Goal: Task Accomplishment & Management: Use online tool/utility

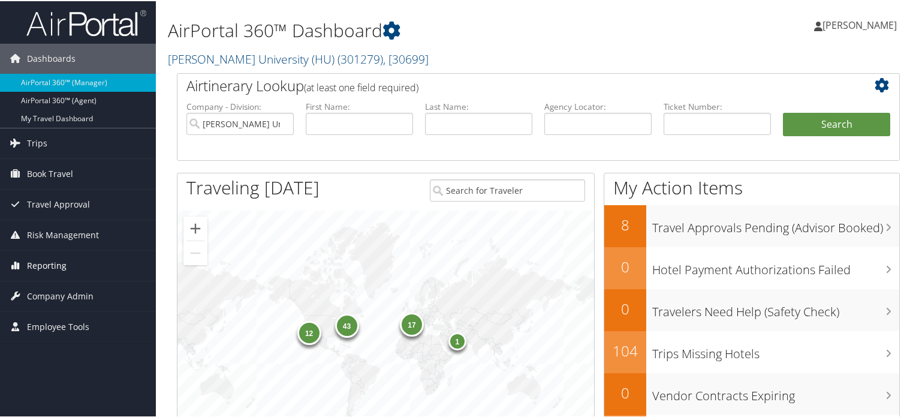
click at [78, 267] on link "Reporting" at bounding box center [78, 264] width 156 height 30
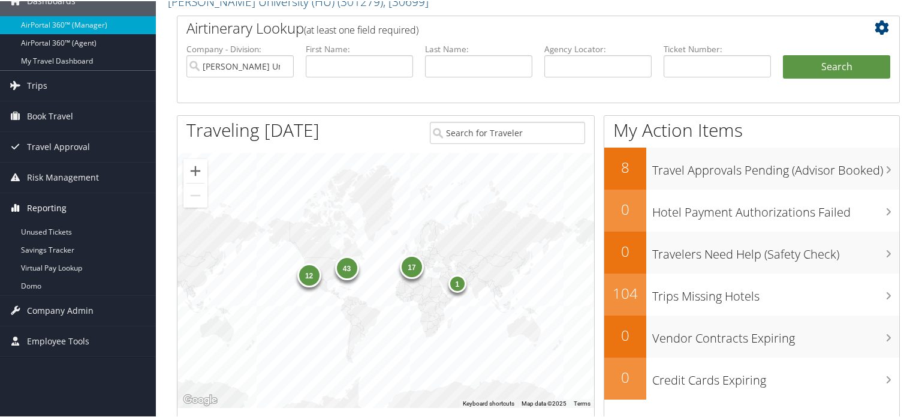
scroll to position [60, 0]
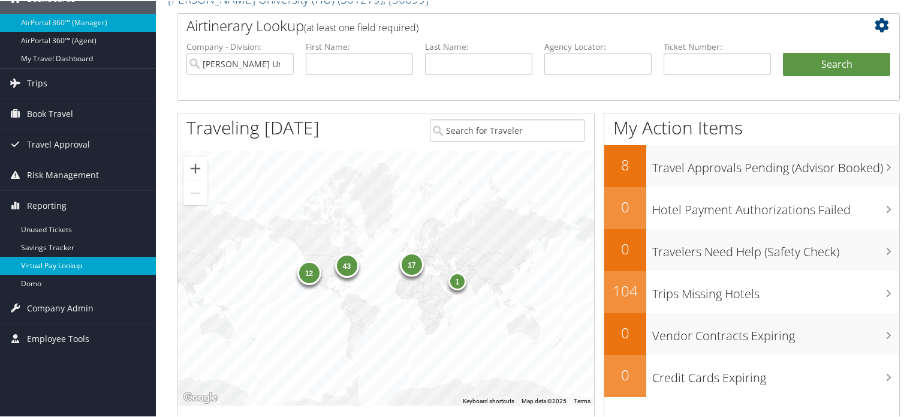
click at [86, 261] on link "Virtual Pay Lookup" at bounding box center [78, 264] width 156 height 18
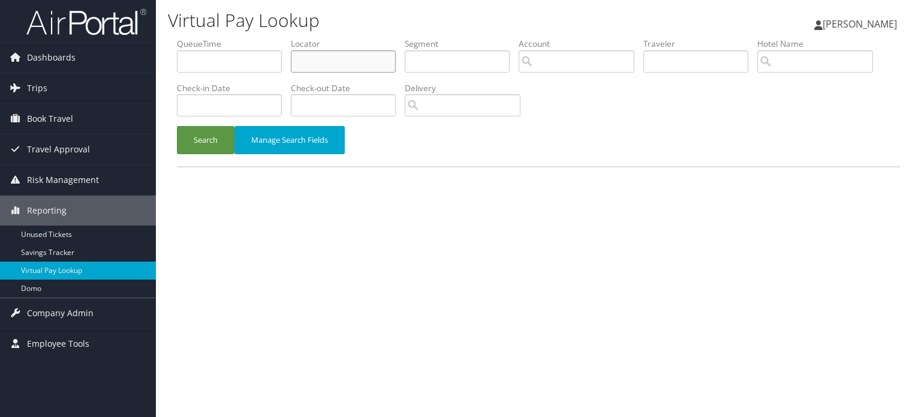
click at [369, 70] on input "text" at bounding box center [343, 61] width 105 height 22
paste input "UBJFEP"
type input "UBJFEP"
click at [223, 142] on button "Search" at bounding box center [206, 140] width 58 height 28
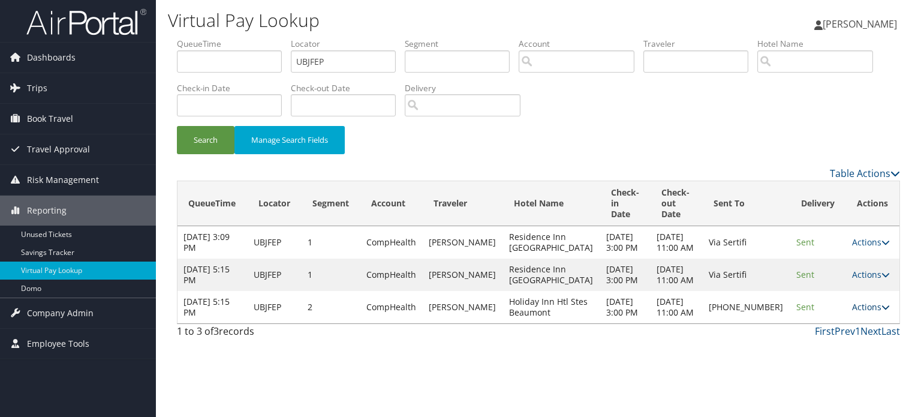
click at [881, 311] on icon at bounding box center [885, 307] width 8 height 8
click at [839, 339] on link "Resend" at bounding box center [827, 340] width 103 height 20
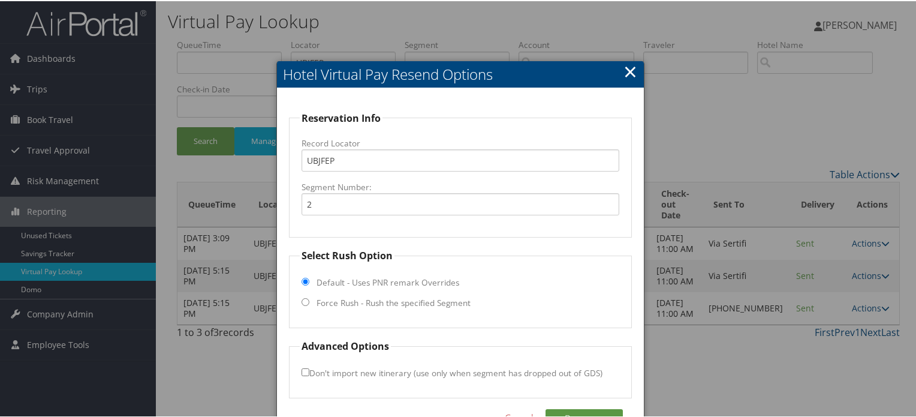
click at [302, 300] on input "Force Rush - Rush the specified Segment" at bounding box center [306, 301] width 8 height 8
radio input "true"
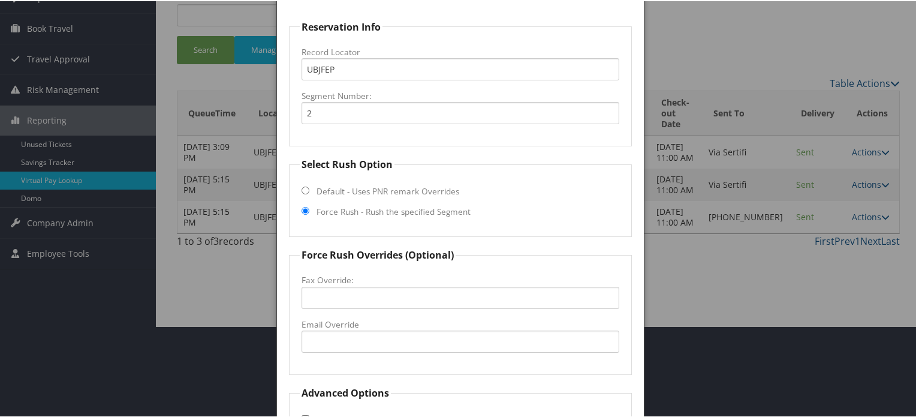
scroll to position [171, 0]
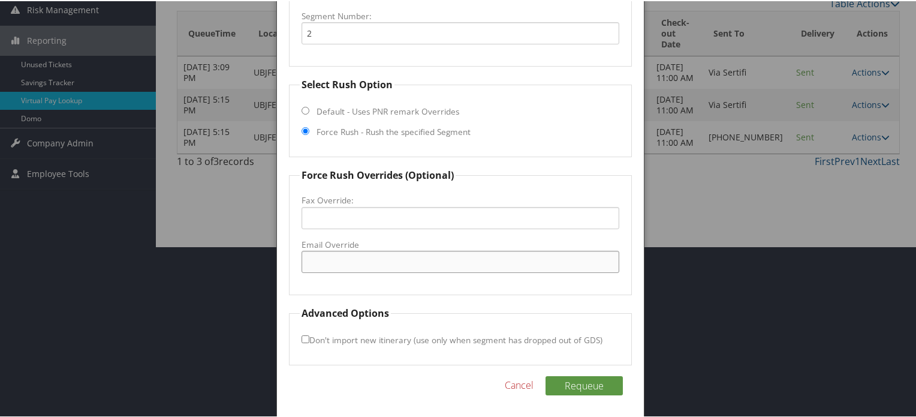
click at [343, 255] on input "Email Override" at bounding box center [461, 260] width 318 height 22
paste input "[EMAIL_ADDRESS][DOMAIN_NAME]"
type input "[EMAIL_ADDRESS][DOMAIN_NAME]"
click at [553, 287] on fieldset "Force Rush Overrides (Optional) Fax Override: Email Override [EMAIL_ADDRESS][DO…" at bounding box center [460, 230] width 343 height 127
click at [581, 377] on button "Requeue" at bounding box center [583, 384] width 77 height 19
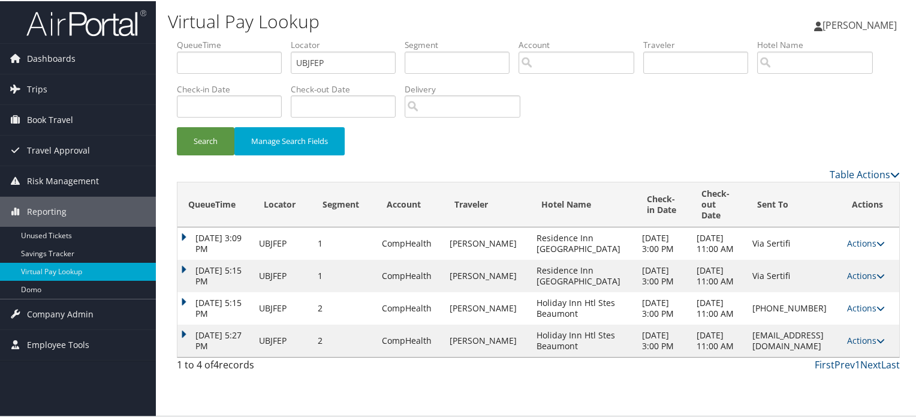
scroll to position [46, 0]
click at [200, 126] on button "Search" at bounding box center [206, 140] width 58 height 28
click at [220, 126] on button "Search" at bounding box center [206, 140] width 58 height 28
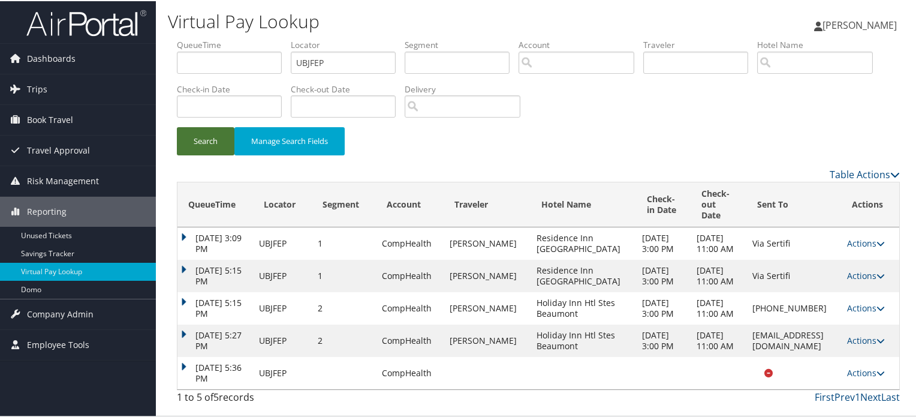
scroll to position [77, 0]
click at [884, 376] on icon at bounding box center [880, 371] width 8 height 8
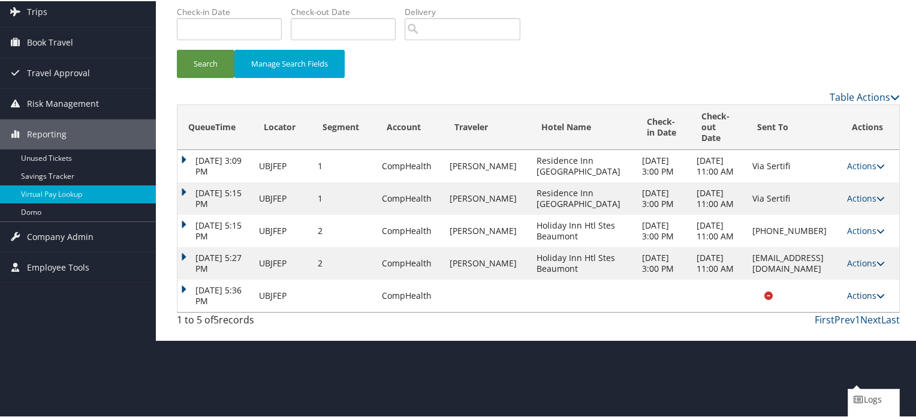
scroll to position [100, 0]
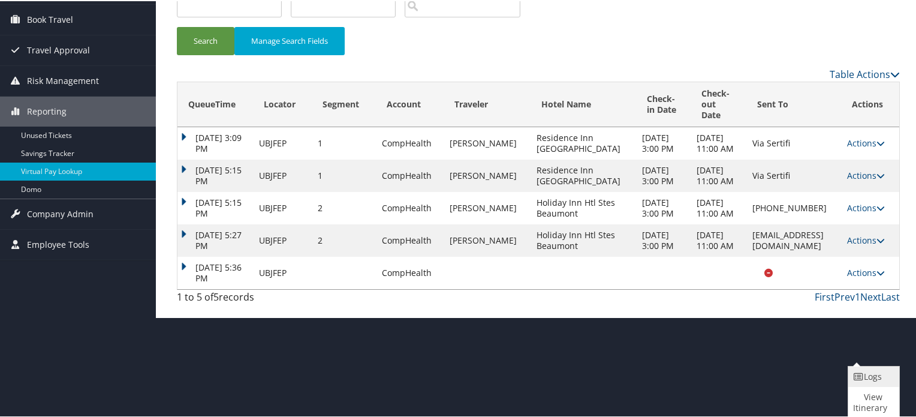
click at [872, 375] on link "Logs" at bounding box center [872, 375] width 48 height 20
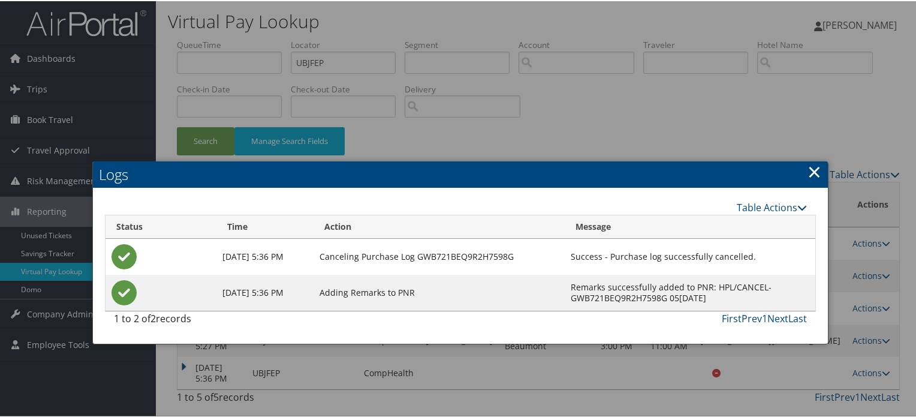
click at [810, 158] on link "×" at bounding box center [814, 170] width 14 height 24
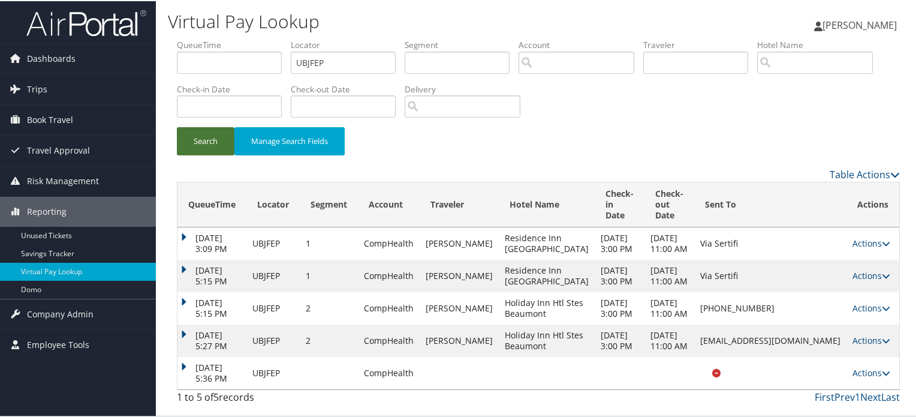
click at [231, 126] on button "Search" at bounding box center [206, 140] width 58 height 28
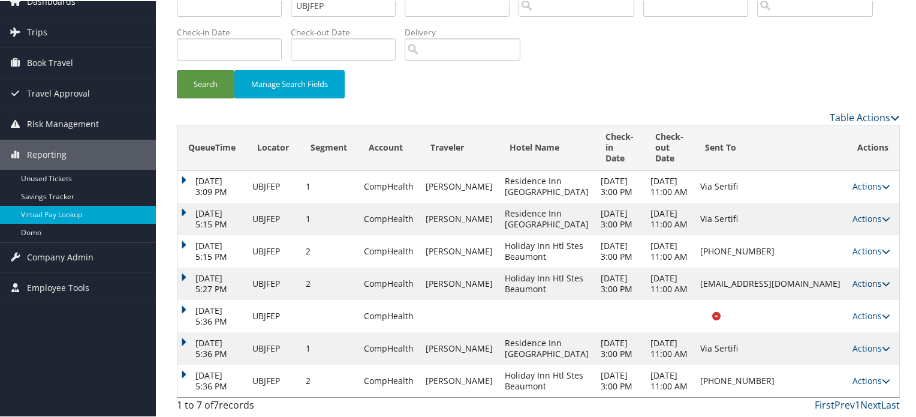
click at [853, 288] on link "Actions" at bounding box center [871, 281] width 38 height 11
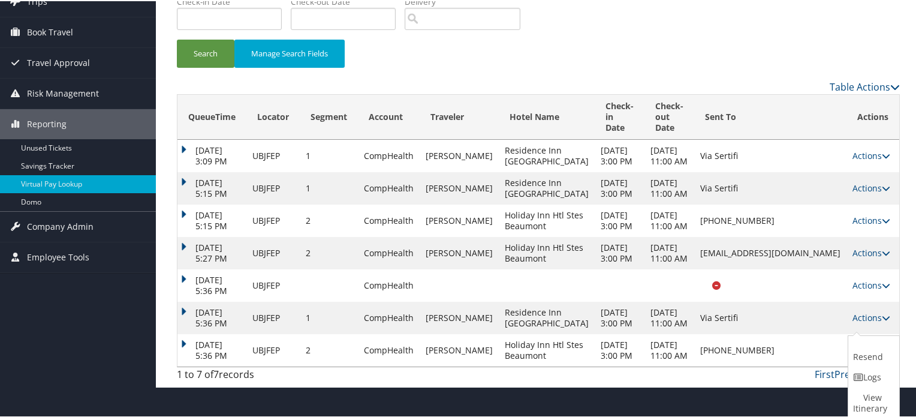
click at [726, 171] on td "Via Sertifi" at bounding box center [770, 154] width 152 height 32
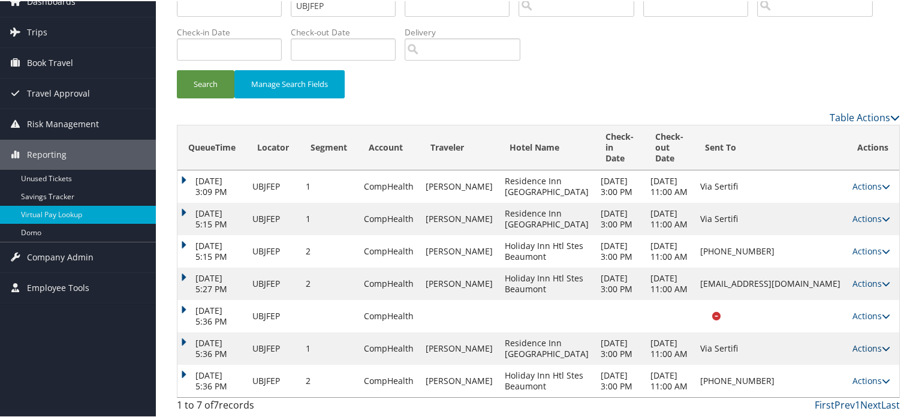
click at [876, 352] on link "Actions" at bounding box center [871, 346] width 38 height 11
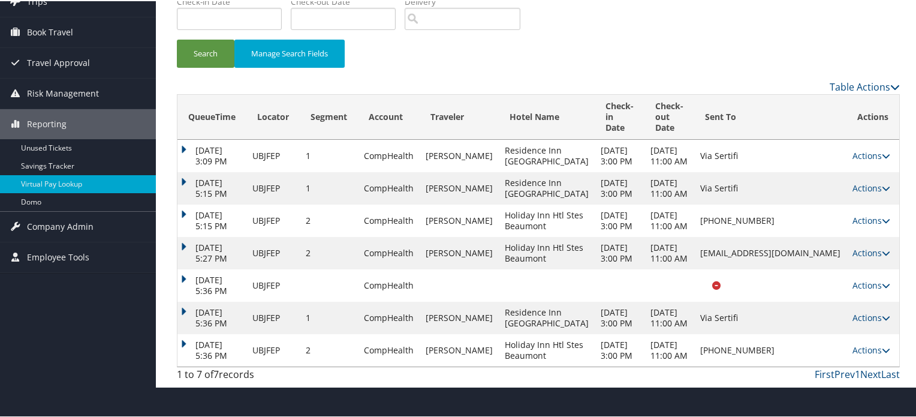
scroll to position [185, 0]
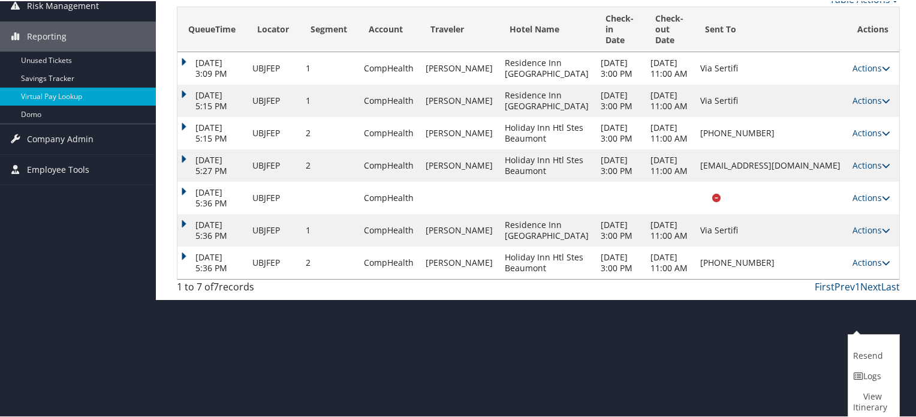
click at [719, 278] on td "[PHONE_NUMBER]" at bounding box center [770, 261] width 152 height 32
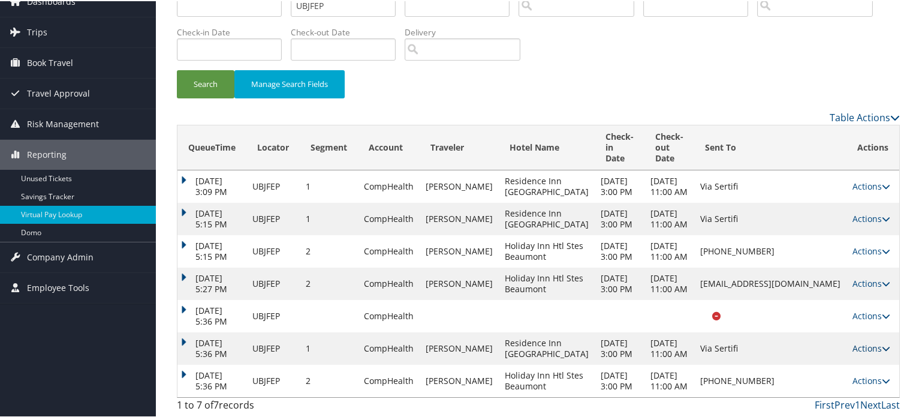
click at [882, 343] on icon at bounding box center [886, 347] width 8 height 8
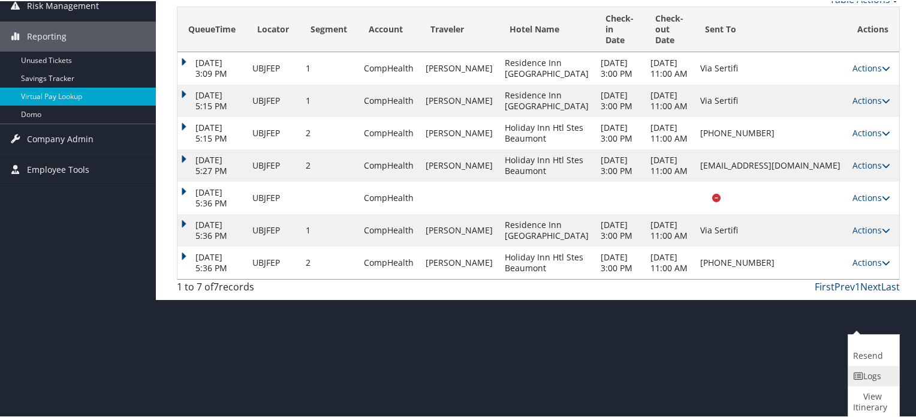
click at [873, 364] on link "Logs" at bounding box center [872, 374] width 48 height 20
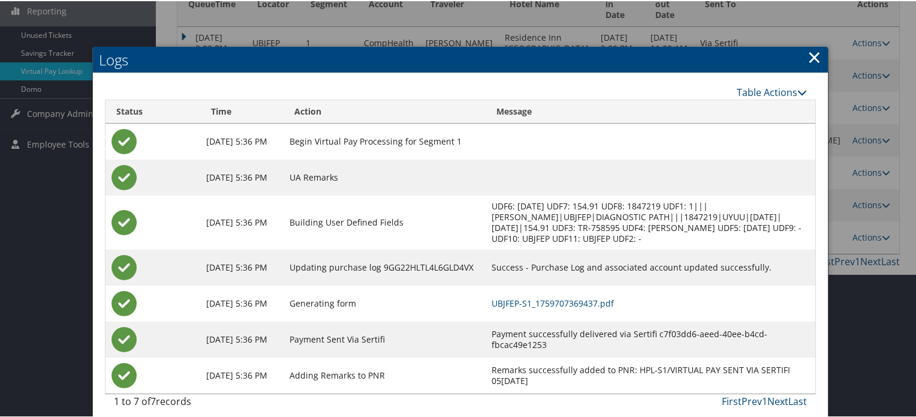
scroll to position [209, 0]
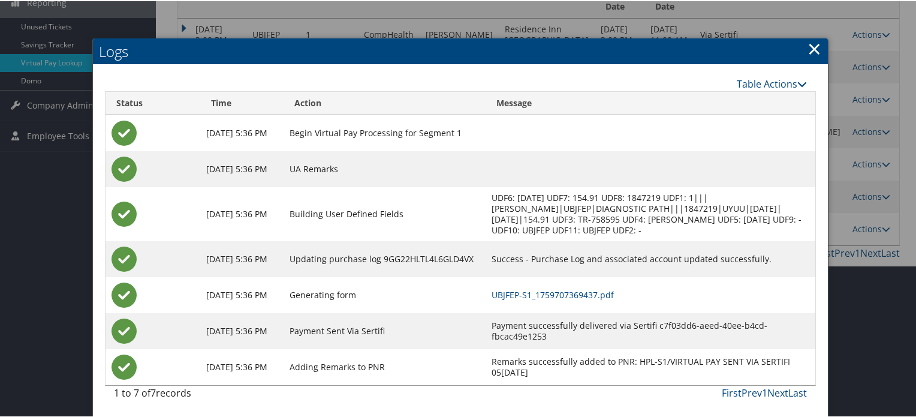
click at [807, 46] on link "×" at bounding box center [814, 47] width 14 height 24
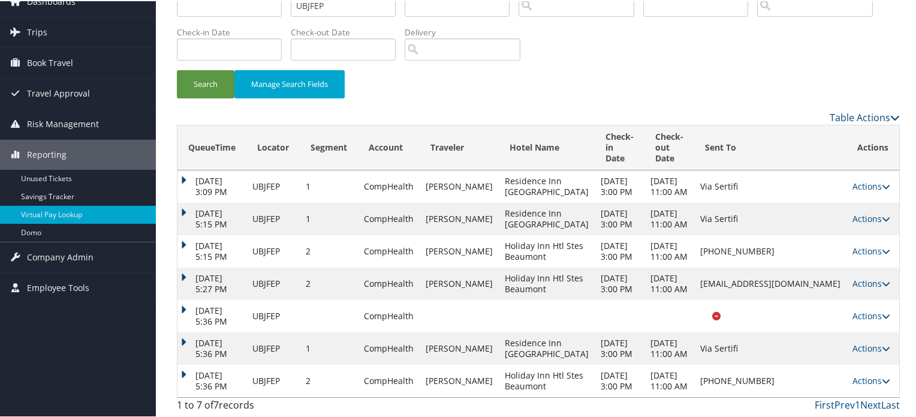
scroll to position [0, 0]
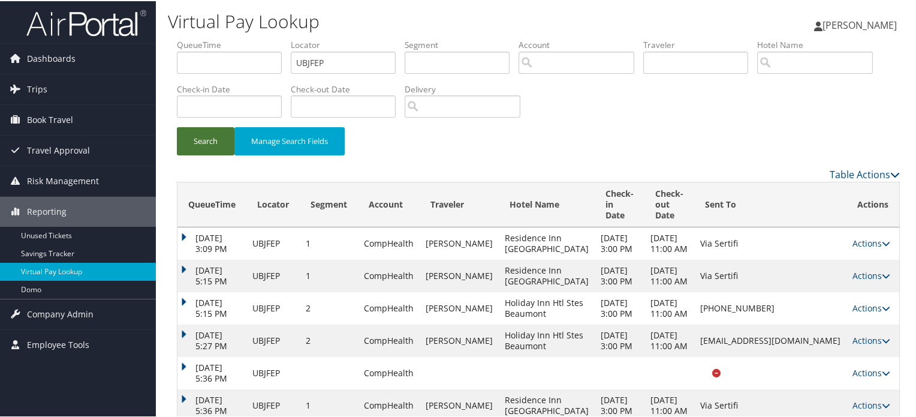
click at [218, 137] on button "Search" at bounding box center [206, 140] width 58 height 28
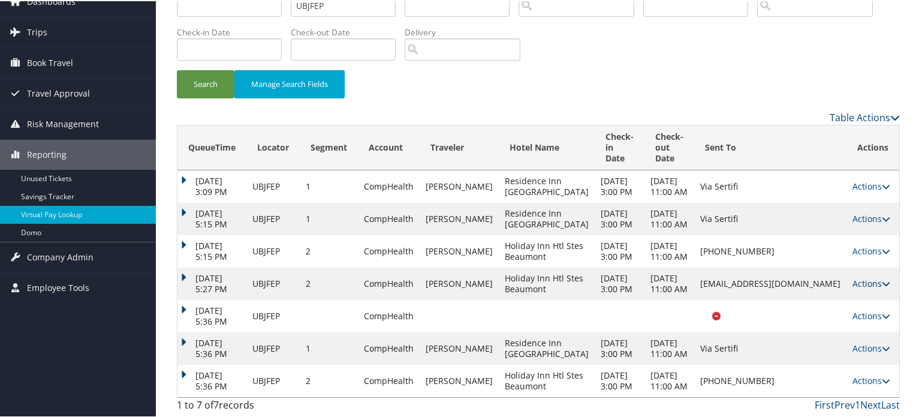
click at [885, 278] on icon at bounding box center [886, 282] width 8 height 8
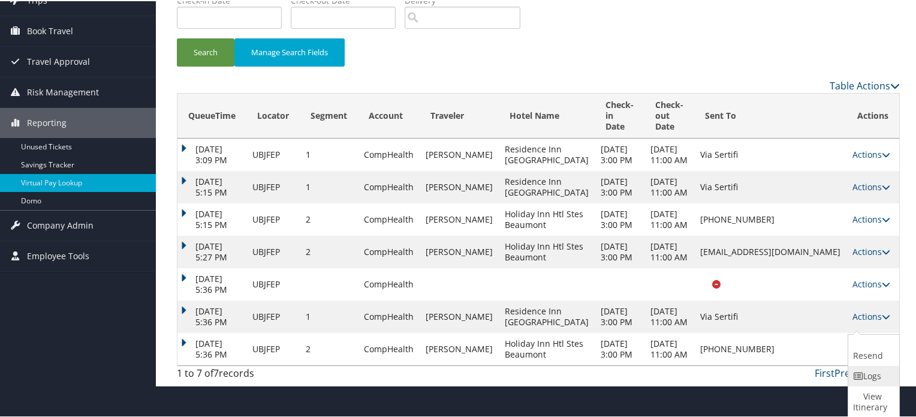
click at [874, 364] on link "Logs" at bounding box center [872, 374] width 48 height 20
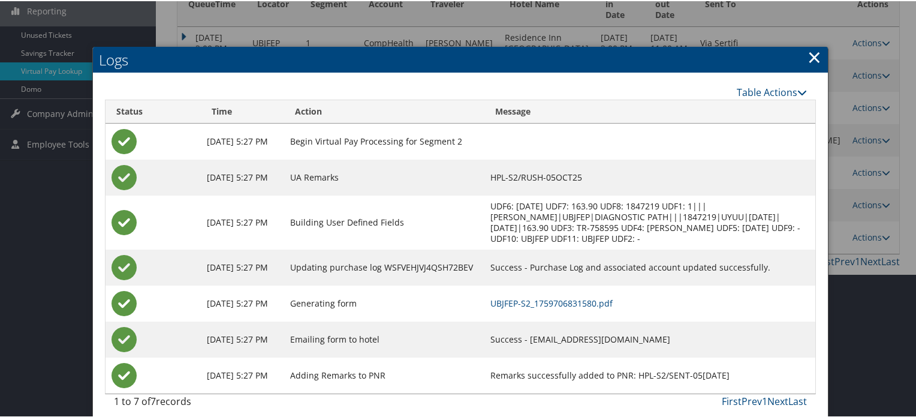
scroll to position [209, 0]
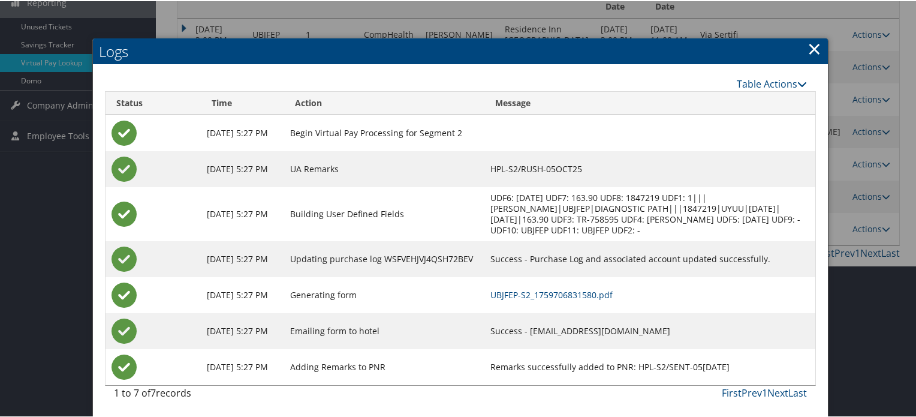
click at [809, 49] on link "×" at bounding box center [814, 47] width 14 height 24
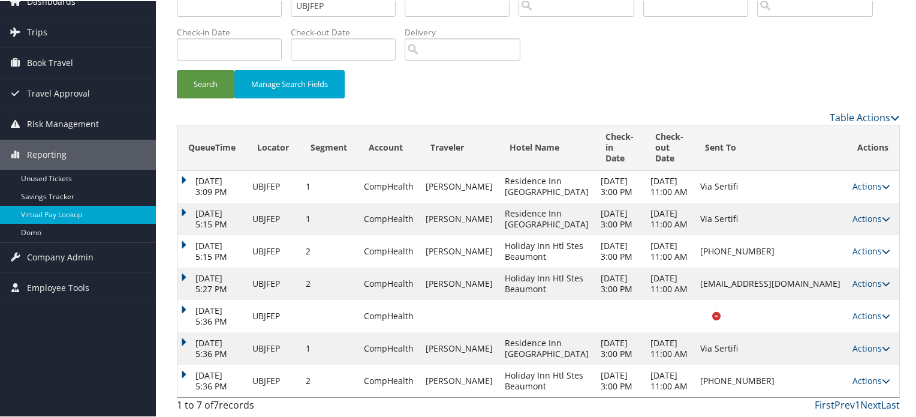
scroll to position [120, 0]
